Goal: Task Accomplishment & Management: Use online tool/utility

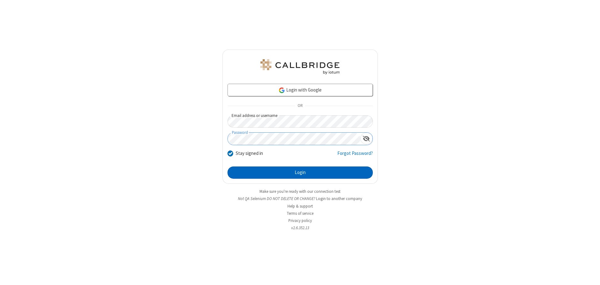
click at [300, 173] on button "Login" at bounding box center [299, 173] width 145 height 13
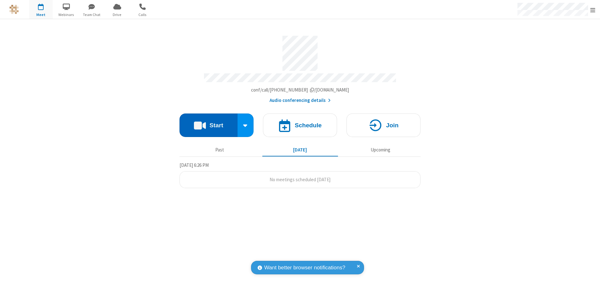
click at [208, 123] on button "Start" at bounding box center [208, 126] width 58 height 24
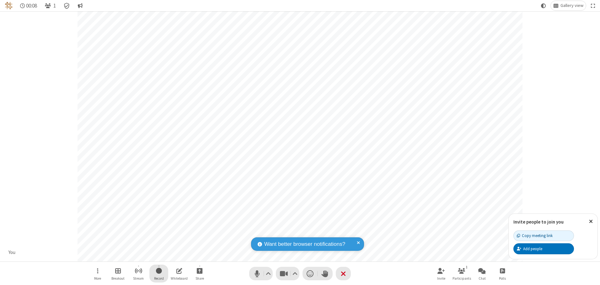
click at [159, 274] on span "Start recording" at bounding box center [159, 271] width 6 height 8
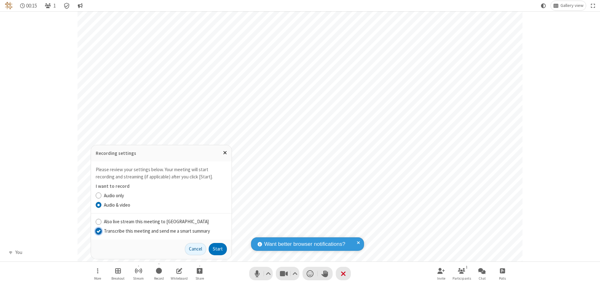
click at [98, 231] on input "Transcribe this meeting and send me a smart summary" at bounding box center [99, 231] width 6 height 7
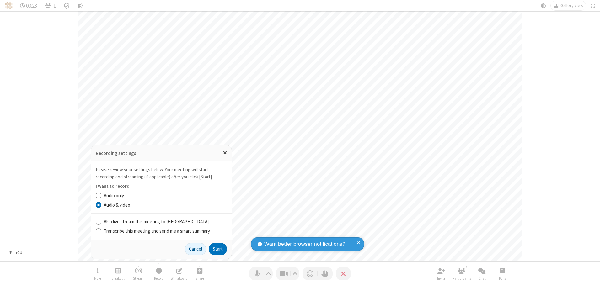
click at [165, 205] on label "Audio & video" at bounding box center [165, 205] width 123 height 7
click at [102, 205] on input "Audio & video" at bounding box center [99, 205] width 6 height 7
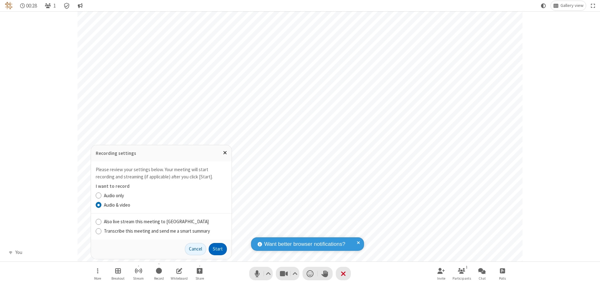
click at [218, 249] on button "Start" at bounding box center [218, 249] width 18 height 13
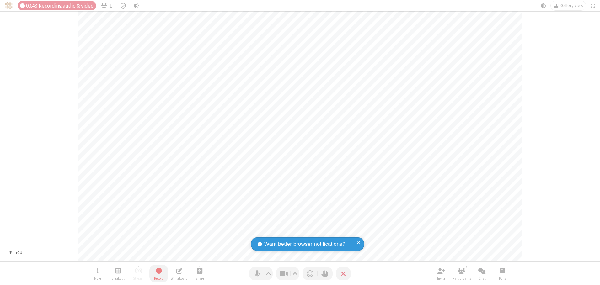
click at [159, 274] on span "Stop recording" at bounding box center [158, 271] width 7 height 8
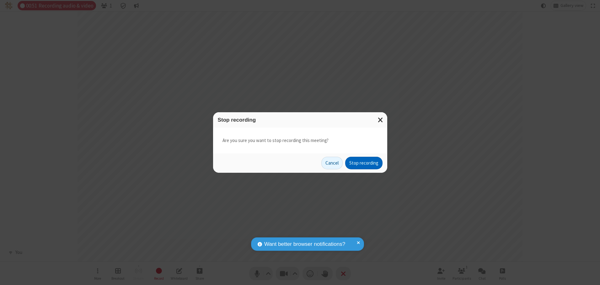
click at [364, 163] on button "Stop recording" at bounding box center [363, 163] width 37 height 13
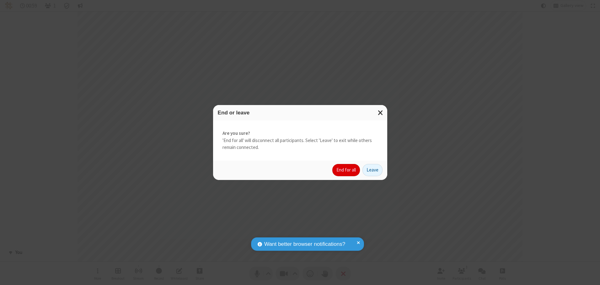
click at [346, 170] on button "End for all" at bounding box center [346, 170] width 28 height 13
